Goal: Task Accomplishment & Management: Complete application form

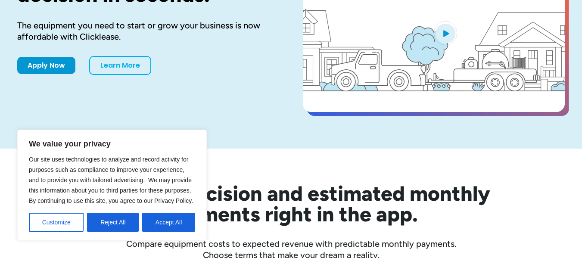
scroll to position [172, 0]
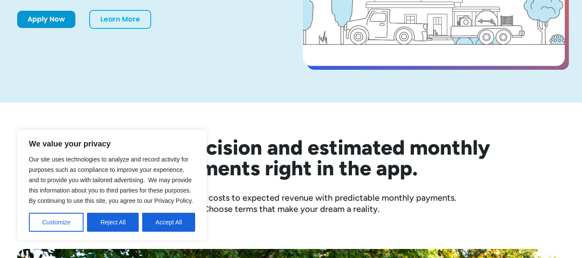
drag, startPoint x: 154, startPoint y: 223, endPoint x: 212, endPoint y: 201, distance: 62.3
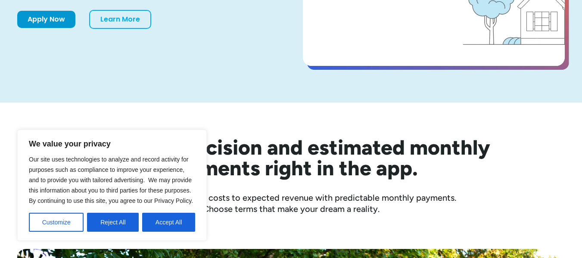
click at [155, 223] on button "Accept All" at bounding box center [168, 222] width 53 height 19
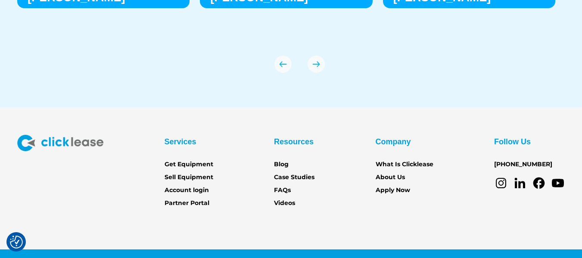
scroll to position [3056, 0]
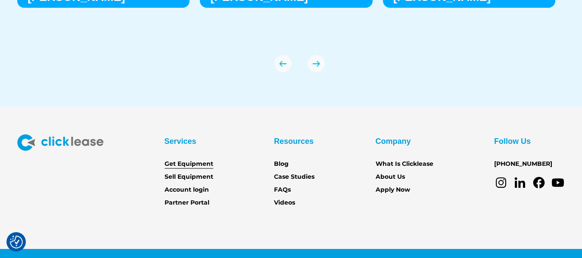
click at [206, 160] on link "Get Equipment" at bounding box center [188, 163] width 49 height 9
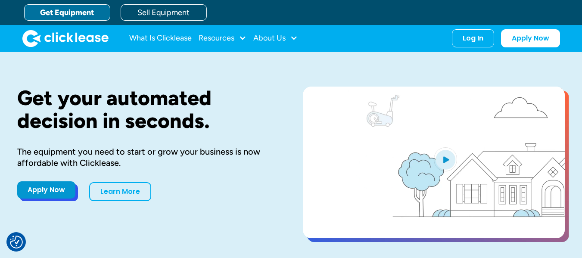
click at [56, 192] on link "Apply Now" at bounding box center [46, 189] width 58 height 17
